Goal: Information Seeking & Learning: Learn about a topic

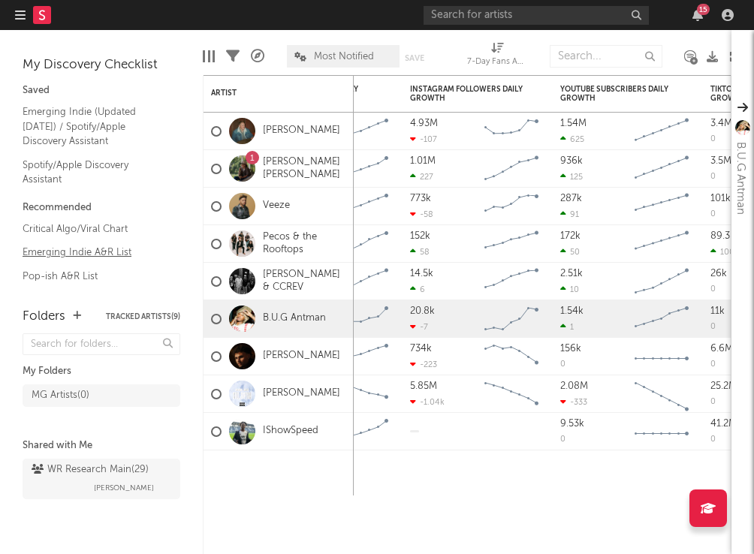
click at [93, 252] on link "Emerging Indie A&R List" at bounding box center [94, 252] width 143 height 17
click at [62, 122] on link "Emerging Indie (Updated [DATE]) / Spotify/Apple Discovery Assistant" at bounding box center [94, 127] width 143 height 46
click at [81, 475] on div "WR Research Main ( 29 )" at bounding box center [90, 470] width 117 height 18
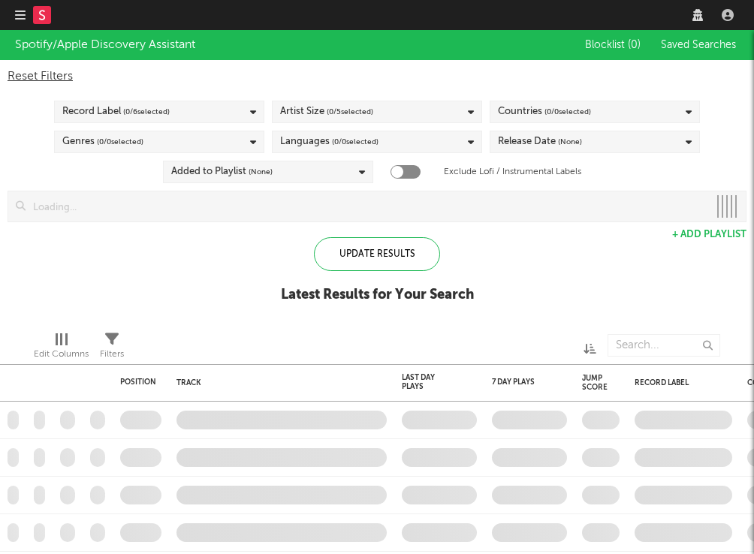
checkbox input "true"
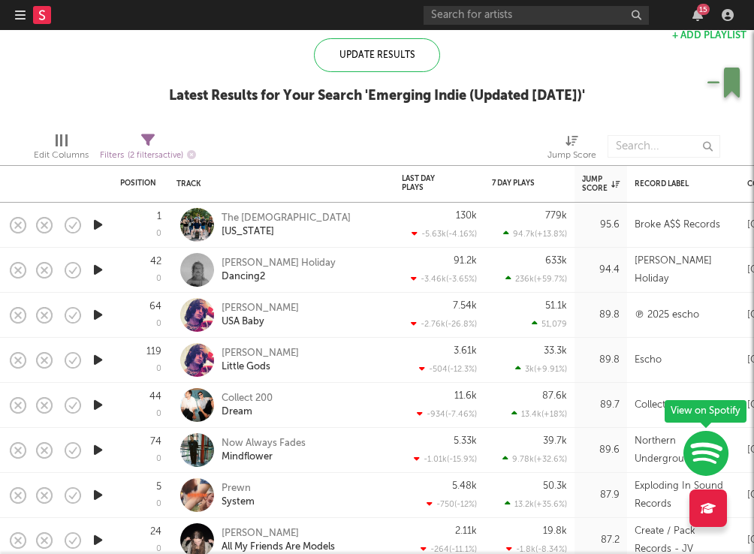
select select "between"
select select "max"
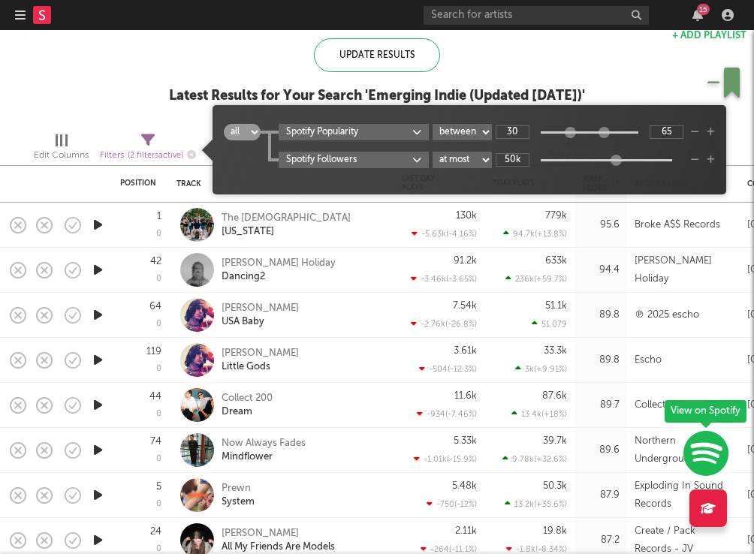
click at [164, 155] on span "( 2 filters active)" at bounding box center [156, 156] width 56 height 8
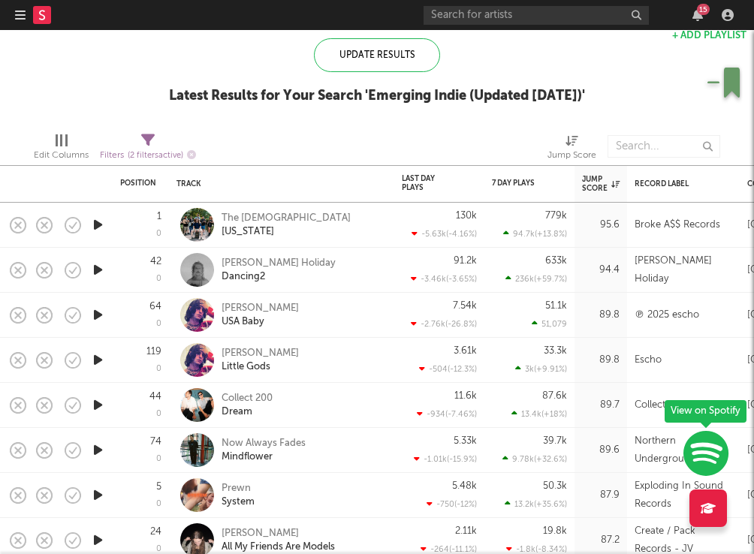
click at [169, 117] on div "Update Results Latest Results for Your Search ' Emerging Indie (Updated March 3…" at bounding box center [377, 79] width 416 height 82
click at [193, 155] on icon "button" at bounding box center [191, 154] width 9 height 9
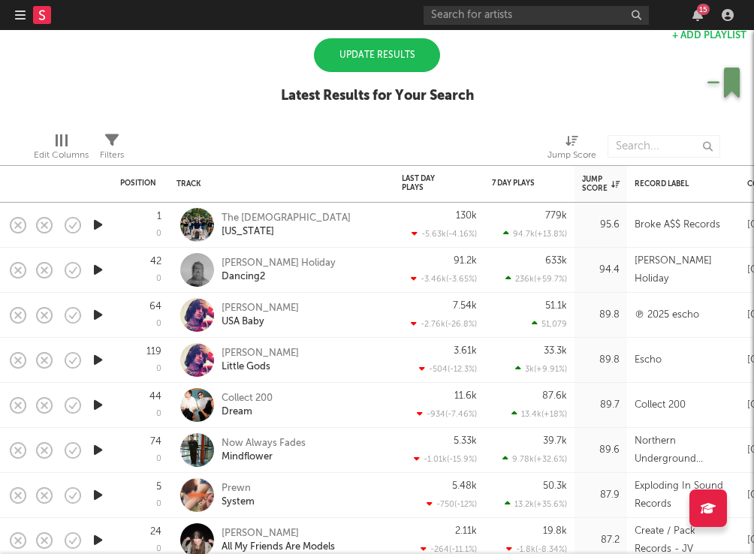
click at [369, 61] on div "Update Results" at bounding box center [377, 55] width 126 height 34
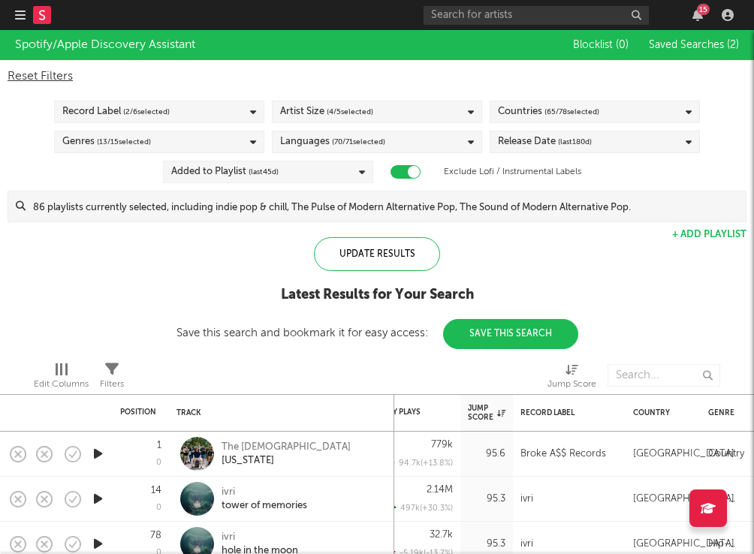
click at [48, 13] on rect at bounding box center [42, 15] width 18 height 18
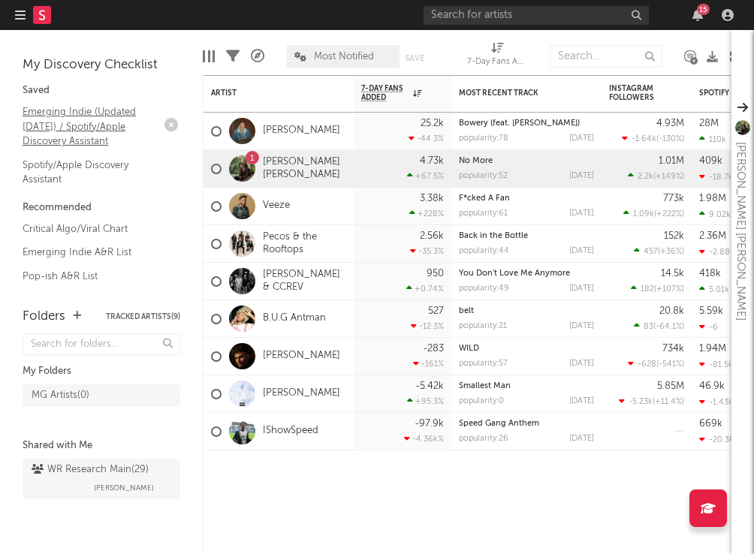
click at [63, 127] on link "Emerging Indie (Updated [DATE]) / Spotify/Apple Discovery Assistant" at bounding box center [94, 127] width 143 height 46
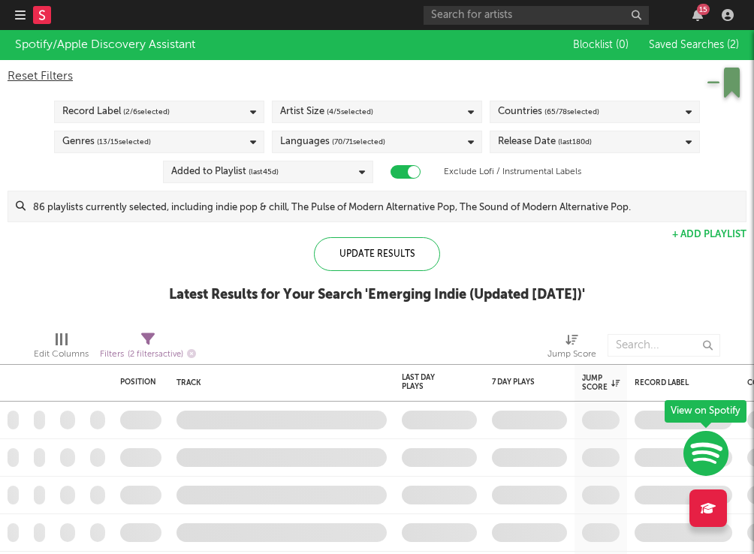
checkbox input "true"
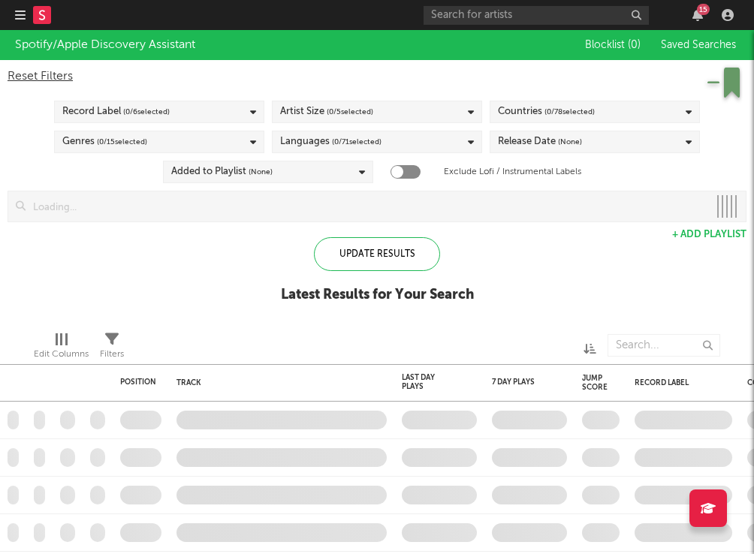
checkbox input "true"
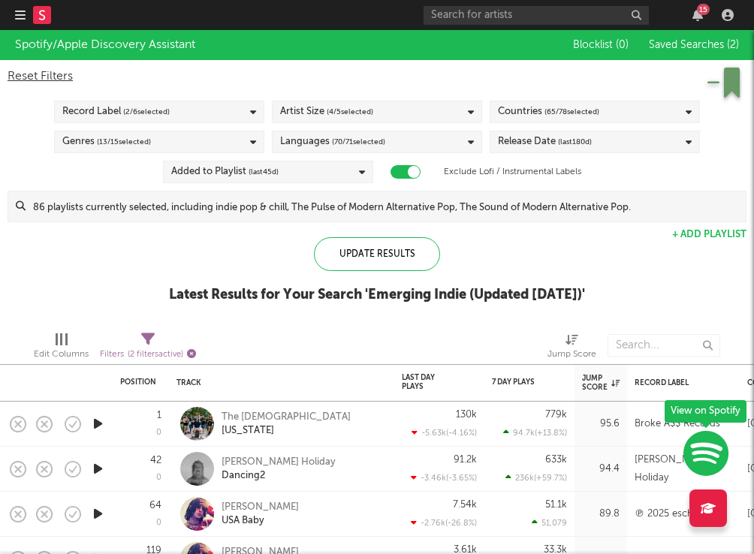
click at [193, 355] on icon "button" at bounding box center [191, 353] width 9 height 9
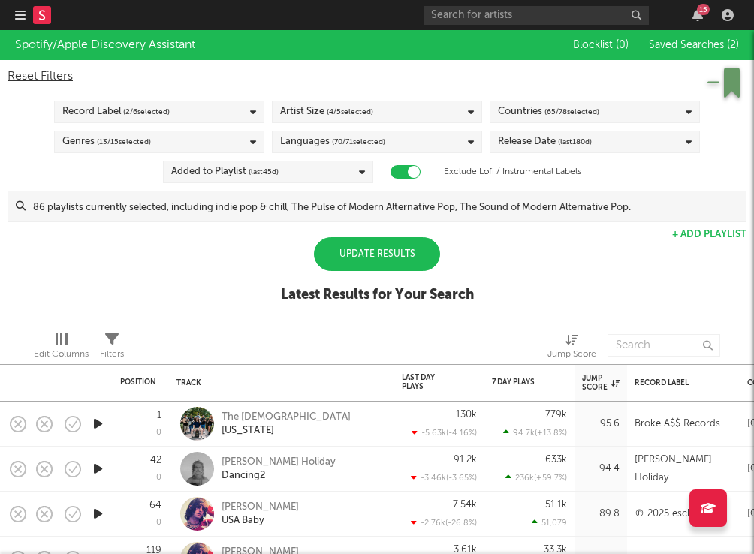
click at [390, 255] on div "Update Results" at bounding box center [377, 254] width 126 height 34
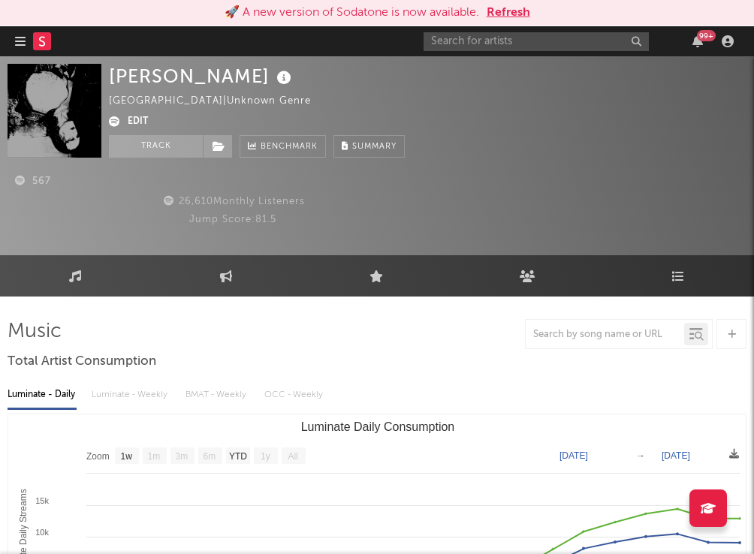
select select "1w"
click at [447, 51] on div "99 +" at bounding box center [581, 41] width 315 height 30
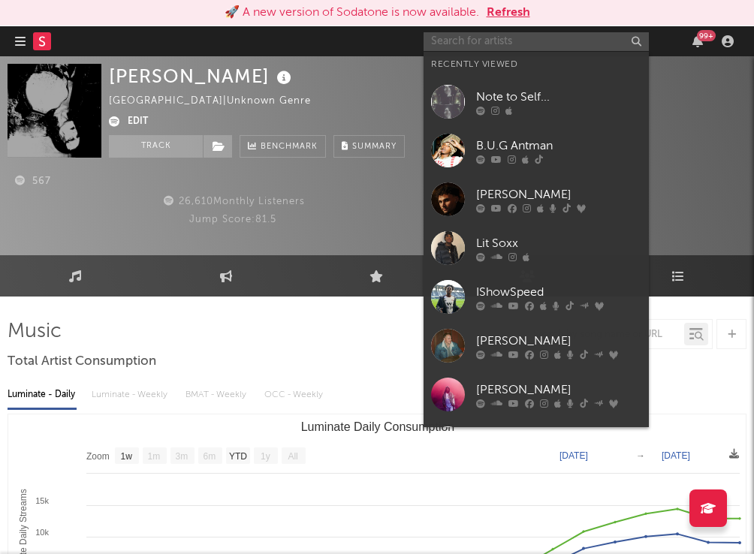
click at [449, 44] on input "text" at bounding box center [536, 41] width 225 height 19
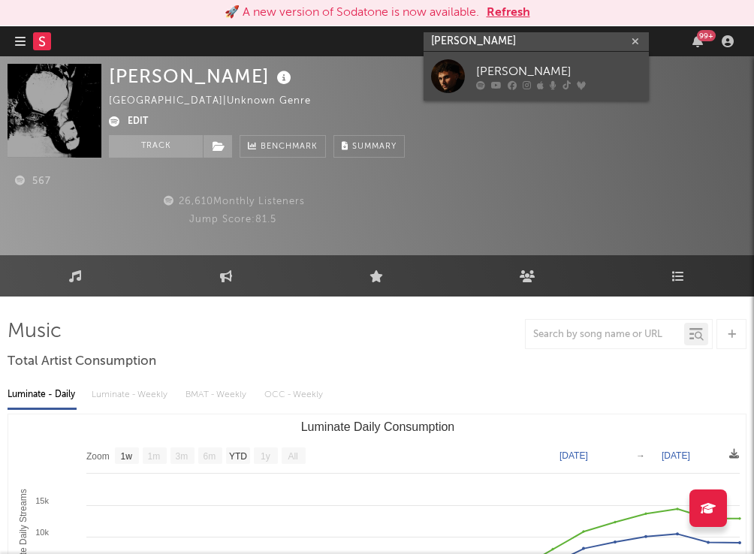
type input "adrien nunez"
click at [450, 78] on div at bounding box center [448, 76] width 34 height 34
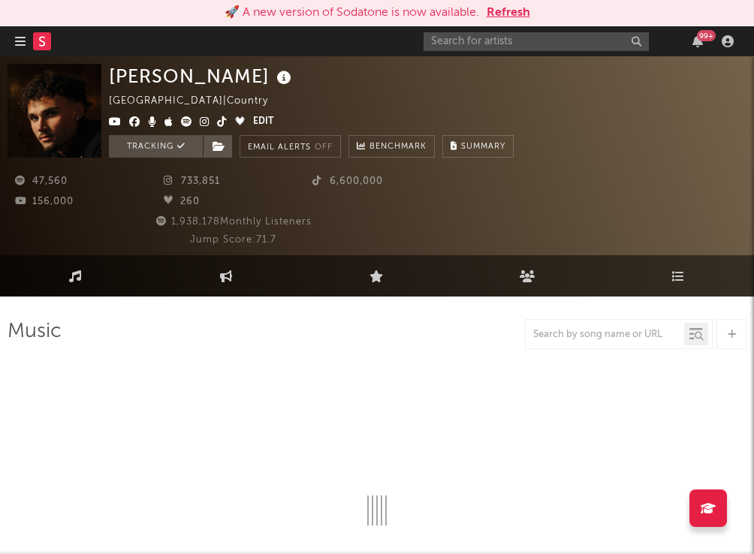
select select "6m"
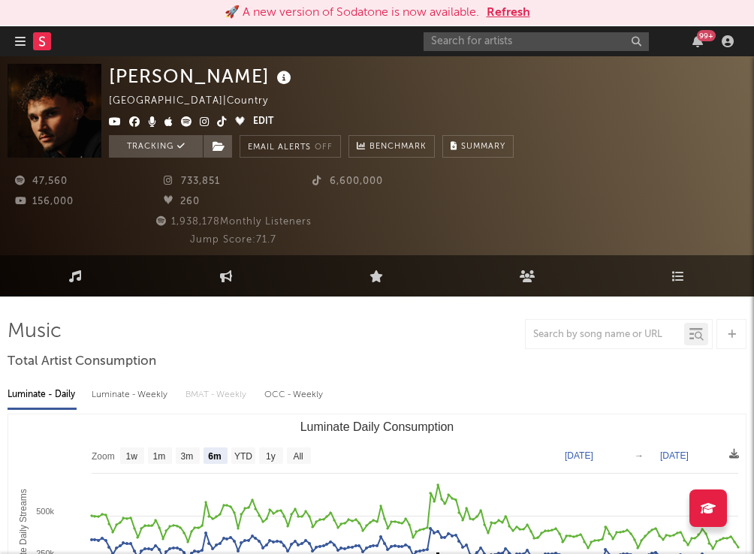
click at [23, 44] on icon "button" at bounding box center [20, 41] width 11 height 12
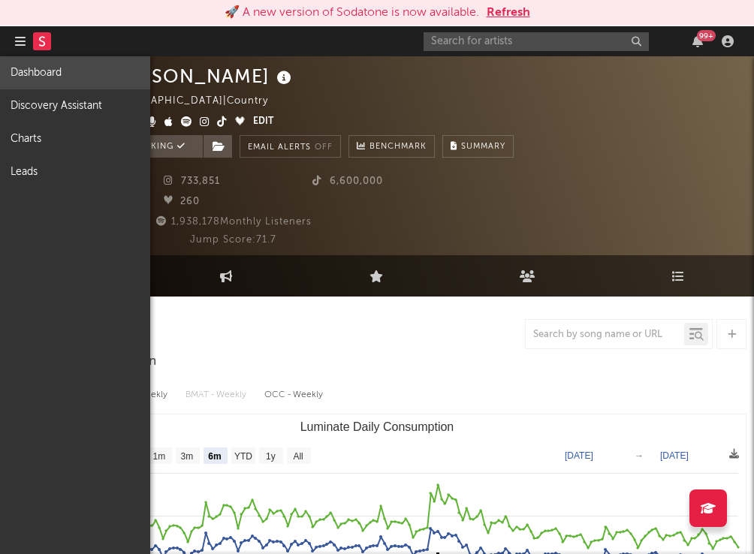
click at [35, 71] on link "Dashboard" at bounding box center [75, 72] width 150 height 33
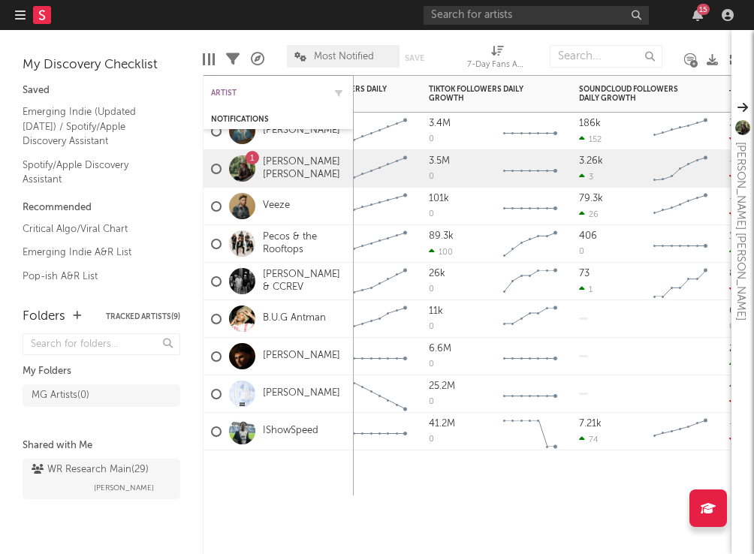
click at [222, 92] on div "Artist" at bounding box center [267, 93] width 113 height 9
